Goal: Task Accomplishment & Management: Use online tool/utility

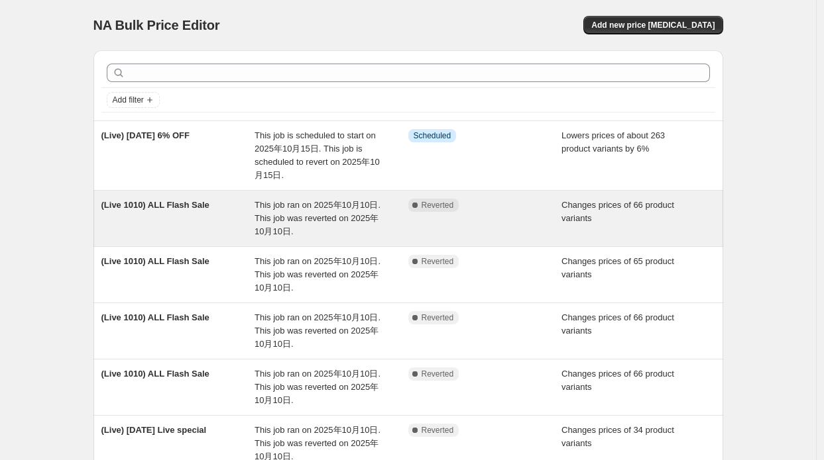
click at [260, 225] on span "This job ran on 2025年10月10日. This job was reverted on 2025年10月10日." at bounding box center [317, 218] width 126 height 36
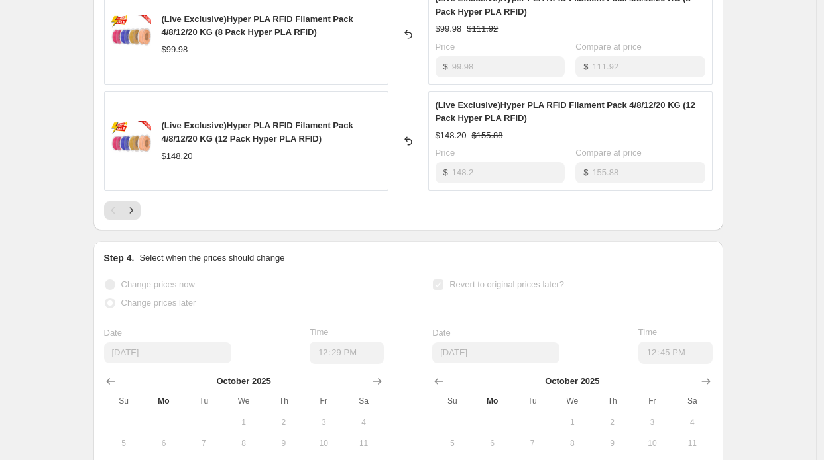
scroll to position [861, 0]
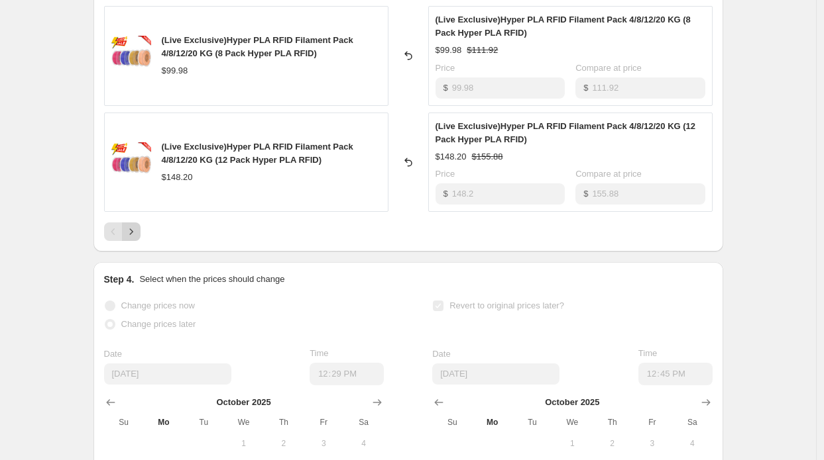
click at [132, 234] on icon "Next" at bounding box center [131, 231] width 13 height 13
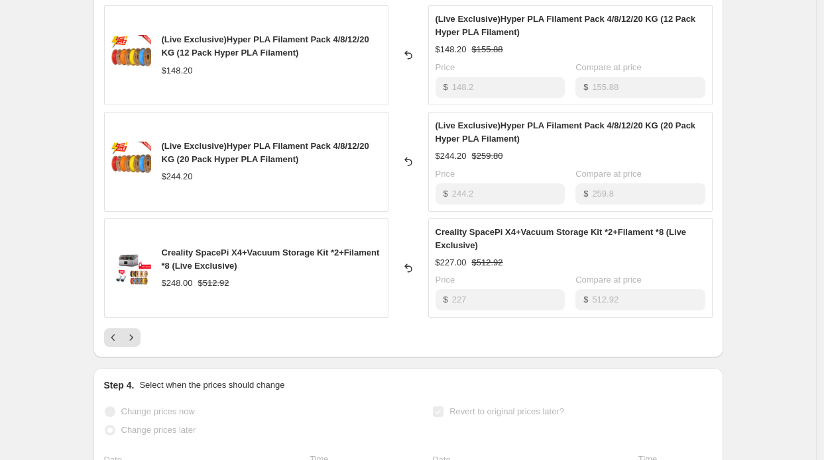
scroll to position [729, 0]
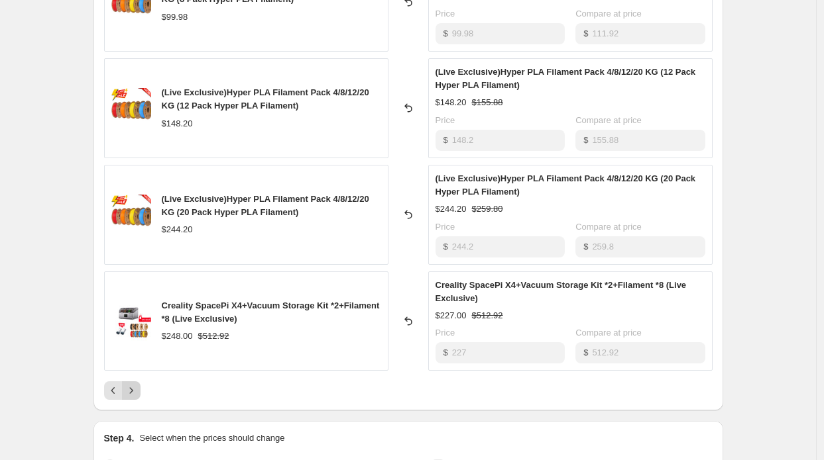
click at [140, 384] on button "Next" at bounding box center [131, 391] width 19 height 19
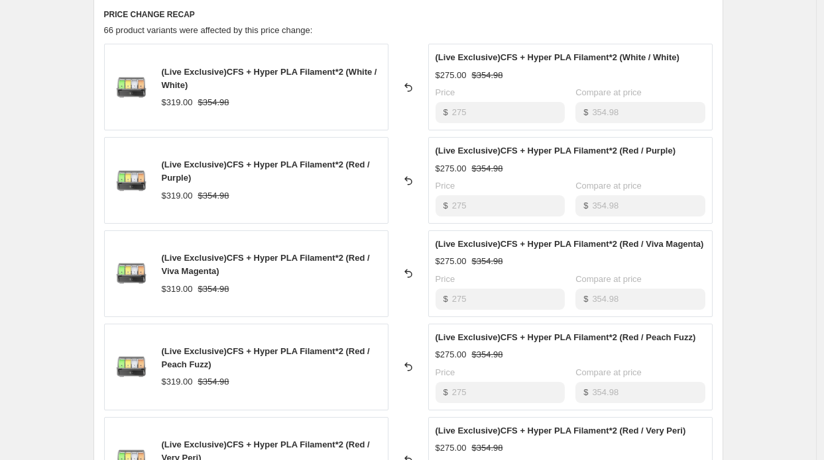
scroll to position [398, 0]
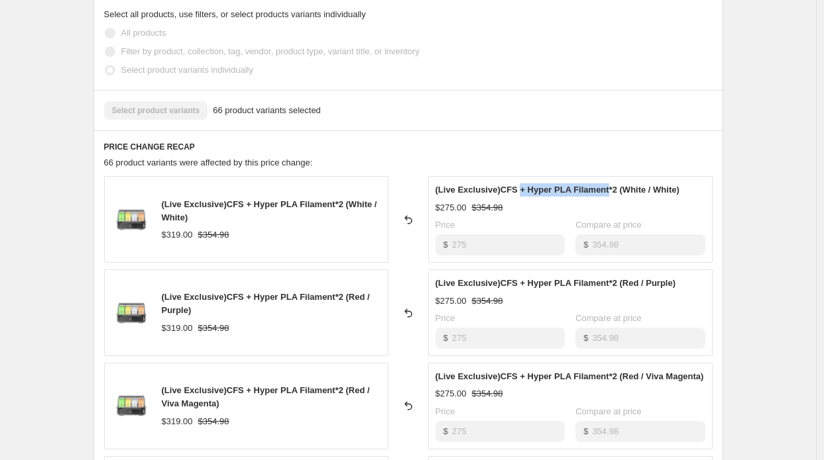
drag, startPoint x: 515, startPoint y: 189, endPoint x: 605, endPoint y: 189, distance: 89.4
click at [605, 189] on span "(Live Exclusive)CFS + Hyper PLA Filament*2 (White / White)" at bounding box center [557, 190] width 244 height 10
drag, startPoint x: 610, startPoint y: 189, endPoint x: 588, endPoint y: 179, distance: 24.6
click at [588, 179] on div "(Live Exclusive)CFS + Hyper PLA Filament*2 (White / White) $275.00 $354.98 Pric…" at bounding box center [570, 219] width 284 height 87
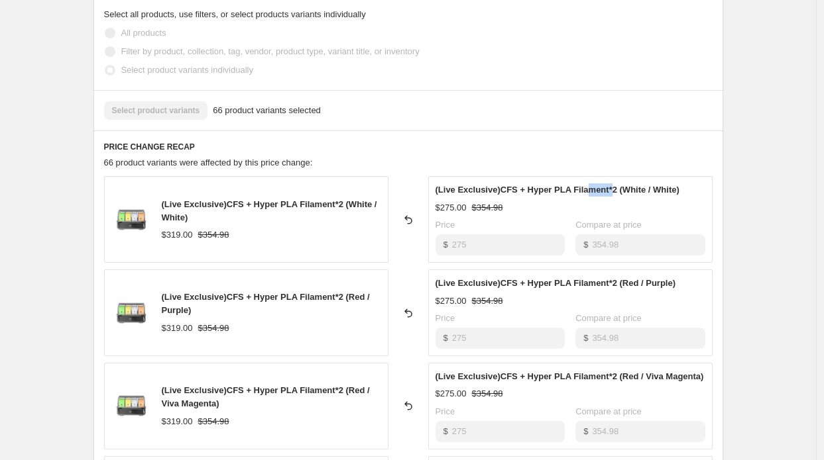
click at [588, 179] on div "(Live Exclusive)CFS + Hyper PLA Filament*2 (White / White) $275.00 $354.98 Pric…" at bounding box center [570, 219] width 284 height 87
drag, startPoint x: 525, startPoint y: 200, endPoint x: 693, endPoint y: 190, distance: 168.6
click at [693, 190] on div "(Live Exclusive)CFS + Hyper PLA Filament*2 (White / White) $275.00 $354.98 Pric…" at bounding box center [570, 219] width 284 height 87
drag, startPoint x: 651, startPoint y: 184, endPoint x: 627, endPoint y: 186, distance: 23.9
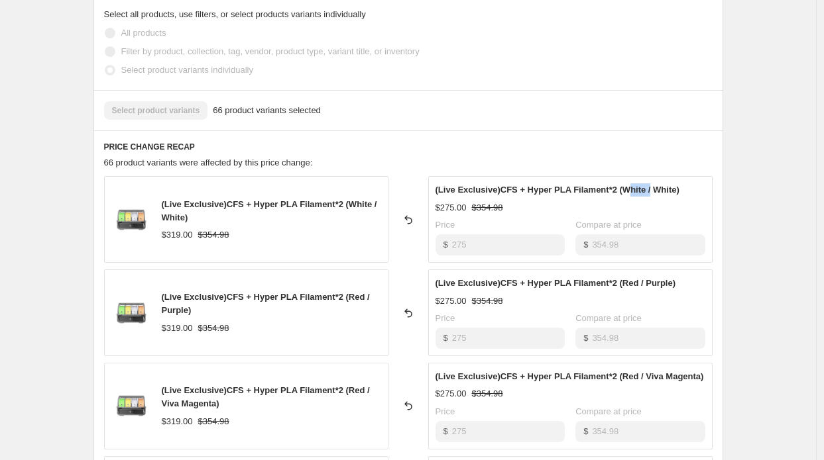
click at [627, 186] on span "(Live Exclusive)CFS + Hyper PLA Filament*2 (White / White)" at bounding box center [557, 190] width 244 height 10
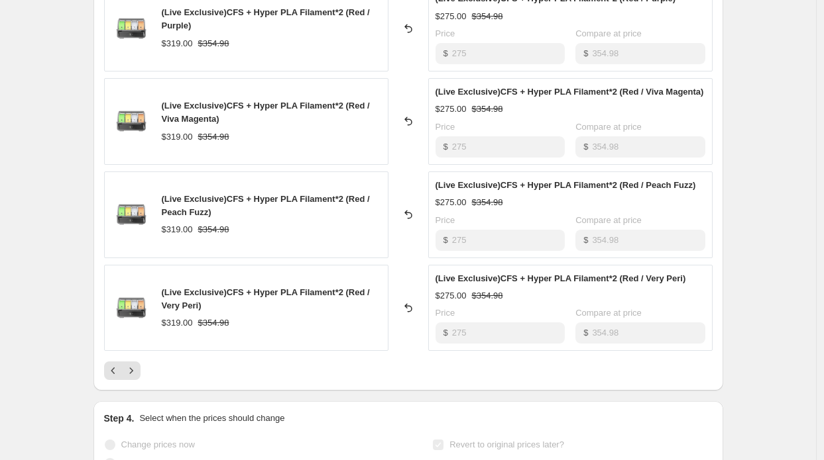
scroll to position [596, 0]
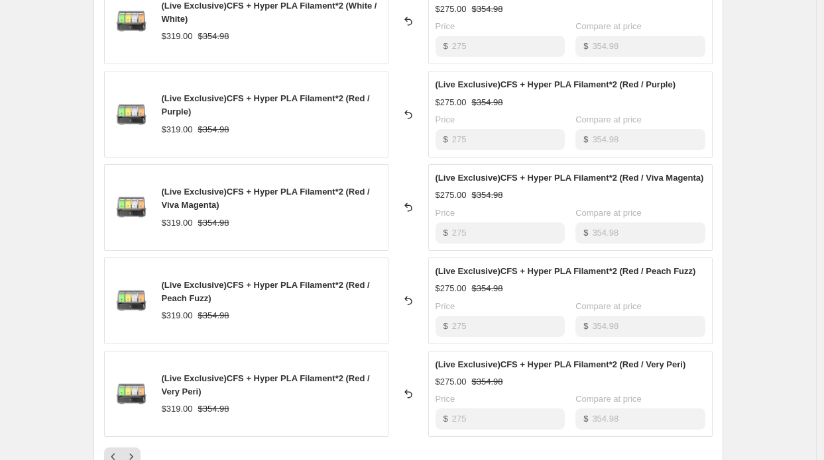
click at [489, 64] on div "(Live Exclusive)CFS + Hyper PLA Filament*2 (White / White) $319.00 $354.98 Reve…" at bounding box center [408, 207] width 608 height 460
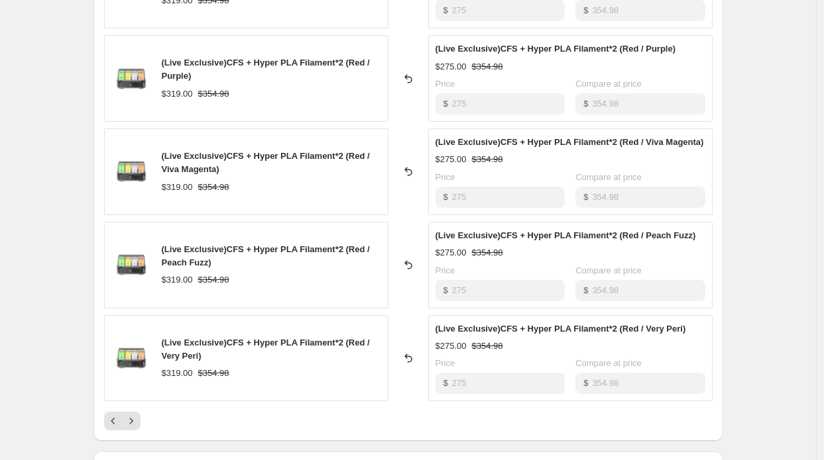
scroll to position [663, 0]
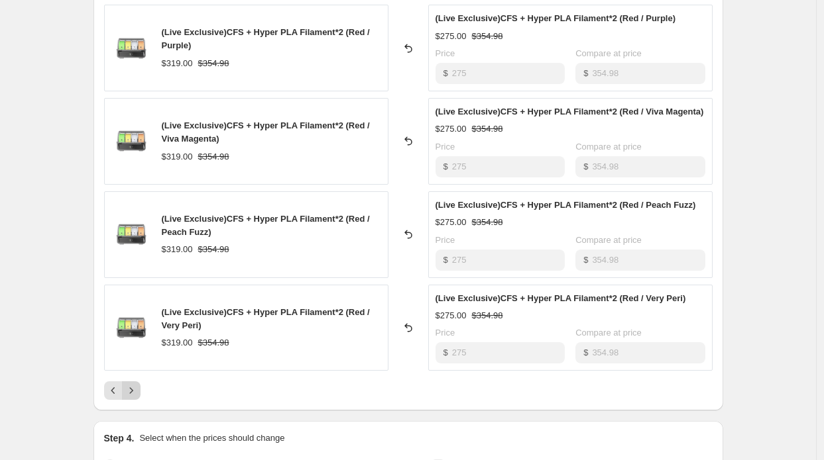
click at [136, 386] on icon "Next" at bounding box center [131, 390] width 13 height 13
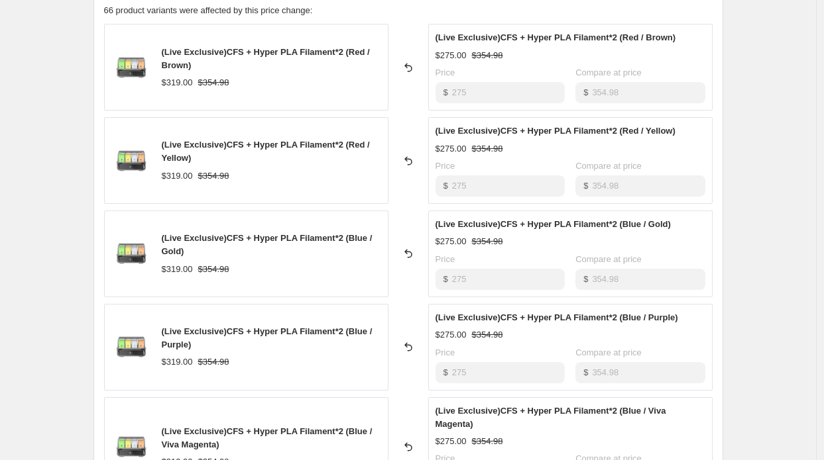
scroll to position [596, 0]
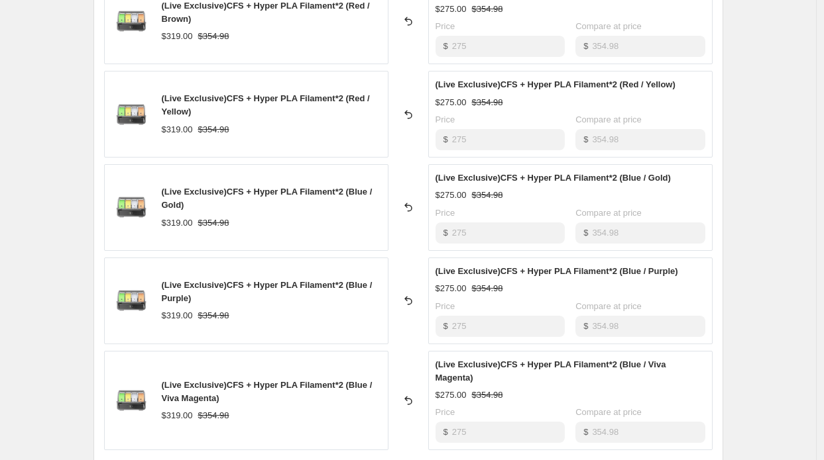
click at [739, 101] on div "(Live 1010) ALL Flash Sale. This page is ready (Live 1010) ALL Flash Sale Compl…" at bounding box center [408, 148] width 661 height 1489
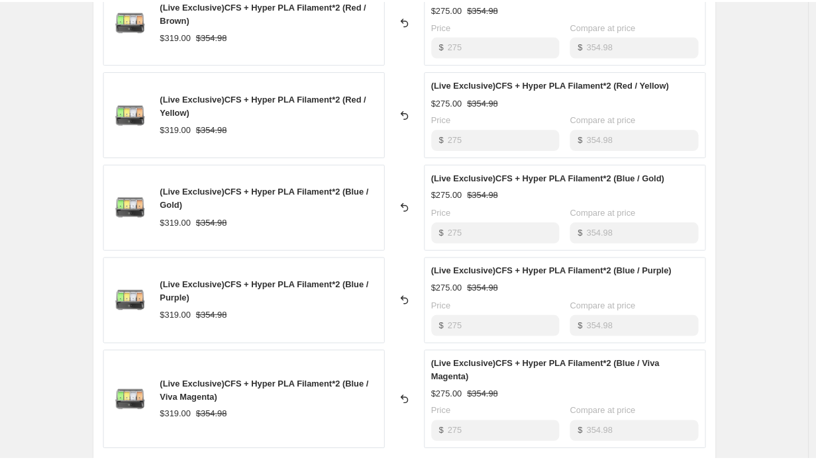
scroll to position [398, 0]
